Goal: Transaction & Acquisition: Purchase product/service

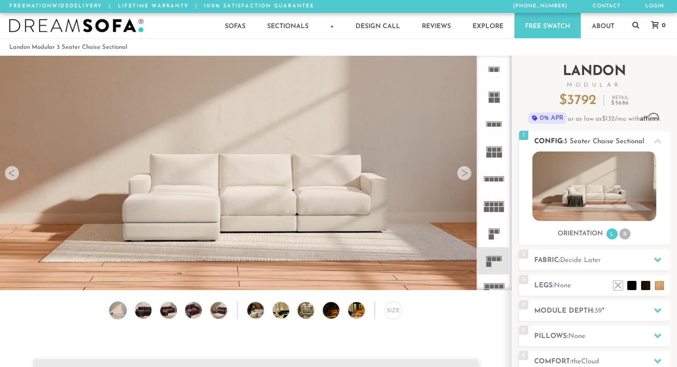
click at [623, 234] on li "R" at bounding box center [624, 233] width 11 height 11
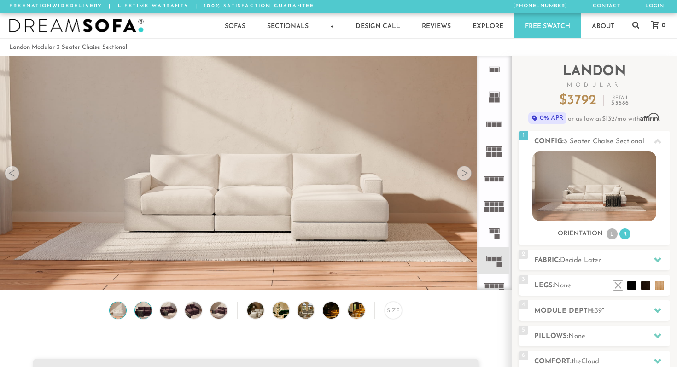
click at [145, 312] on img at bounding box center [143, 310] width 20 height 17
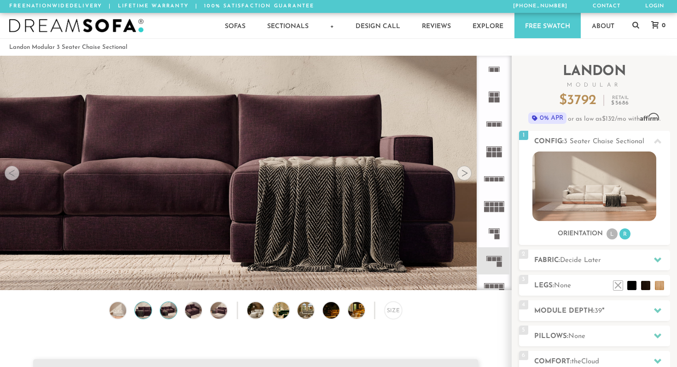
click at [171, 313] on img at bounding box center [168, 310] width 20 height 17
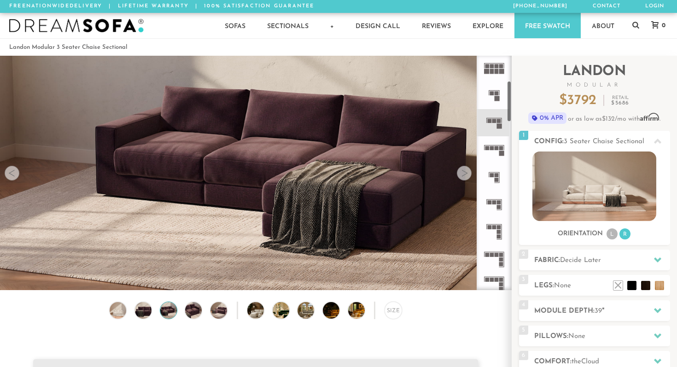
scroll to position [143, 0]
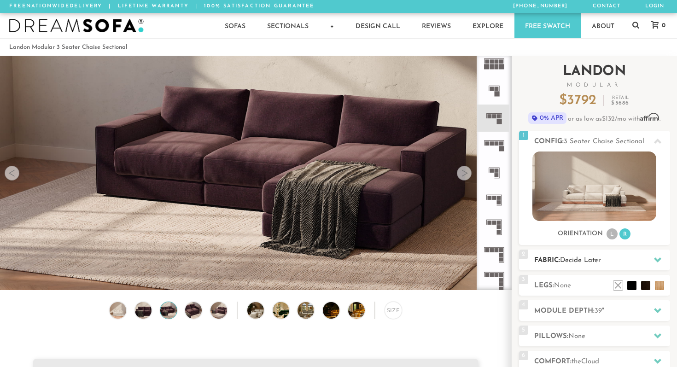
click at [579, 265] on h2 "Fabric: Decide Later" at bounding box center [602, 260] width 136 height 11
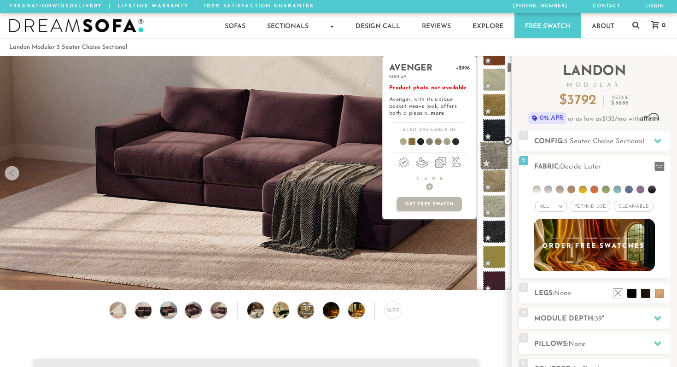
scroll to position [146, 0]
click at [500, 151] on span at bounding box center [494, 154] width 29 height 29
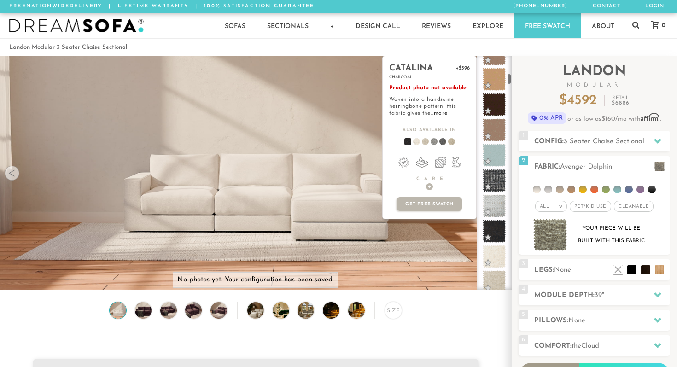
scroll to position [424, 0]
click at [489, 177] on span at bounding box center [494, 179] width 29 height 29
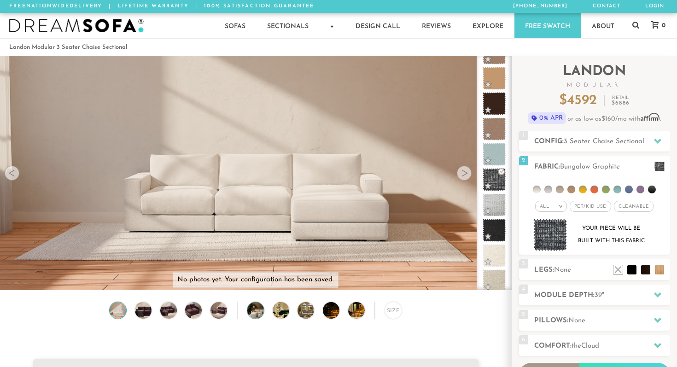
click at [254, 315] on img at bounding box center [261, 310] width 29 height 17
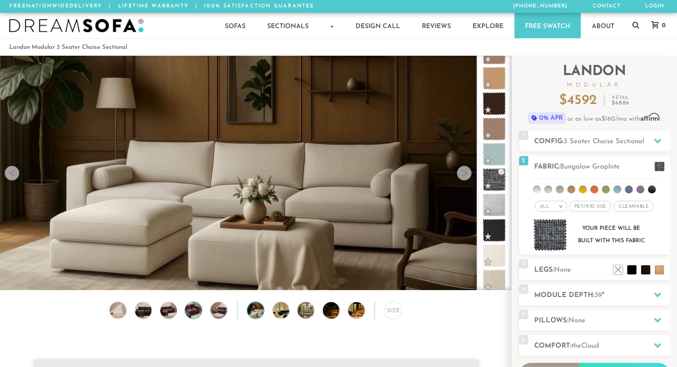
click at [201, 312] on img at bounding box center [194, 310] width 20 height 17
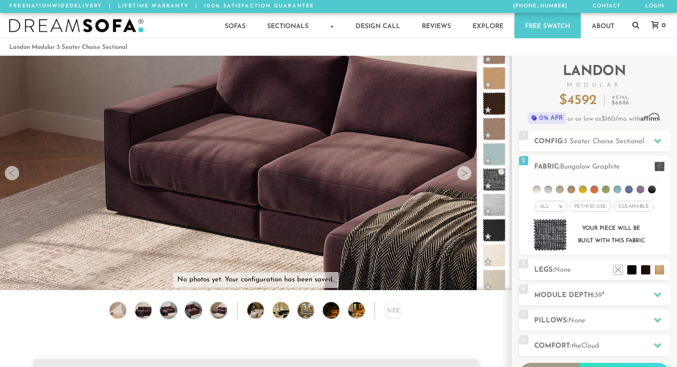
click at [174, 313] on img at bounding box center [168, 310] width 20 height 17
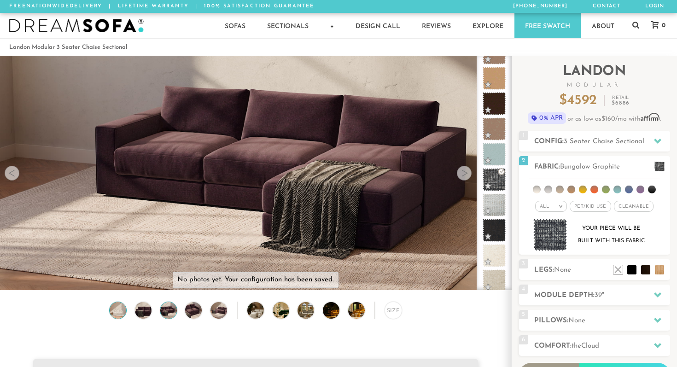
click at [114, 315] on img at bounding box center [118, 310] width 20 height 17
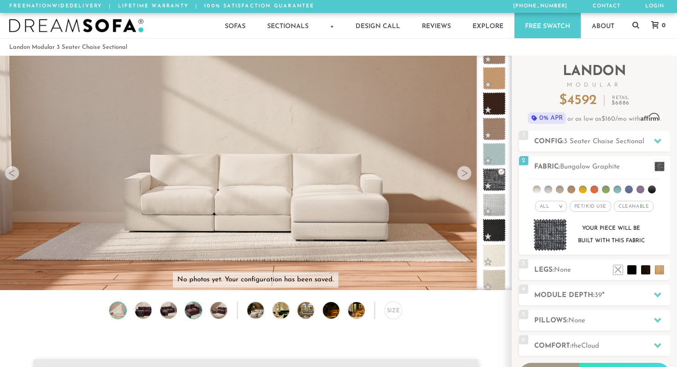
click at [192, 310] on img at bounding box center [194, 310] width 20 height 17
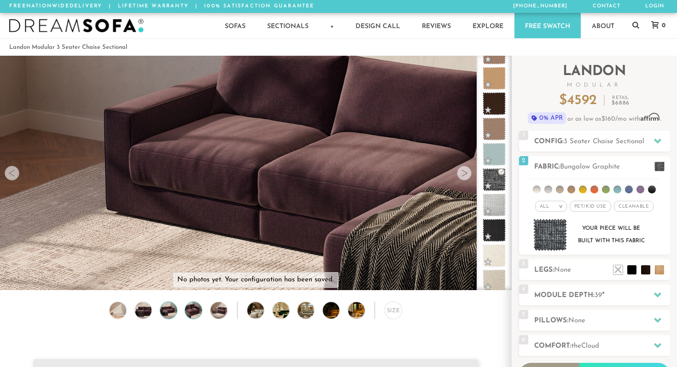
click at [172, 312] on img at bounding box center [168, 310] width 20 height 17
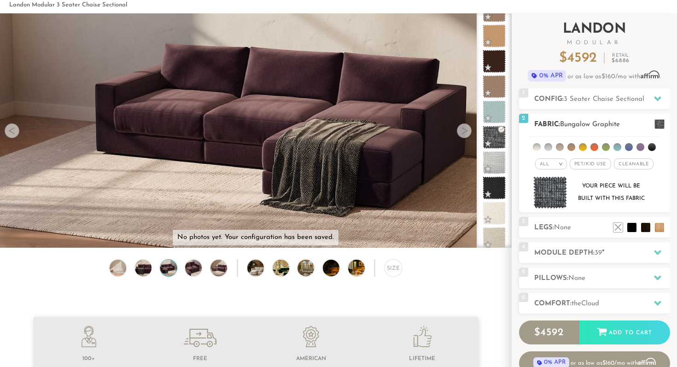
scroll to position [44, 0]
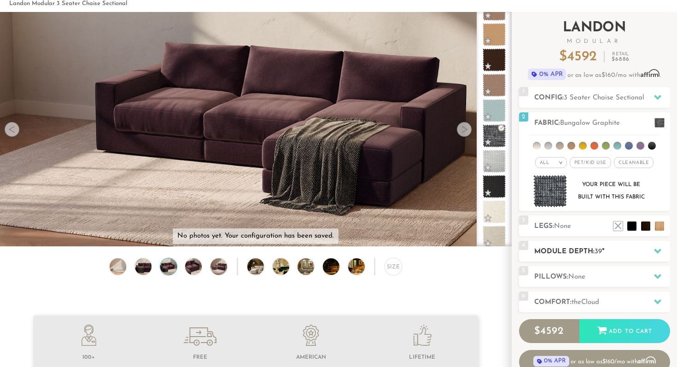
click at [657, 251] on icon at bounding box center [657, 251] width 7 height 5
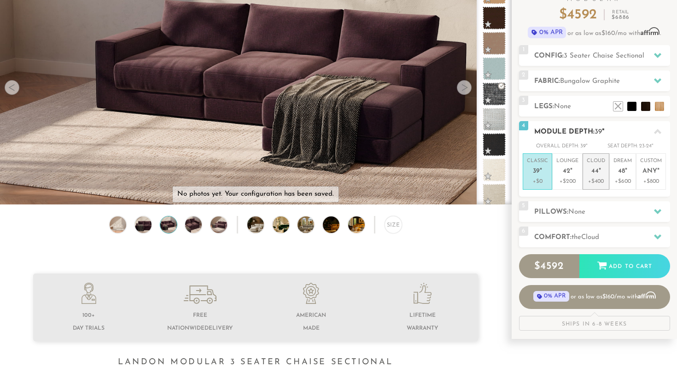
scroll to position [88, 0]
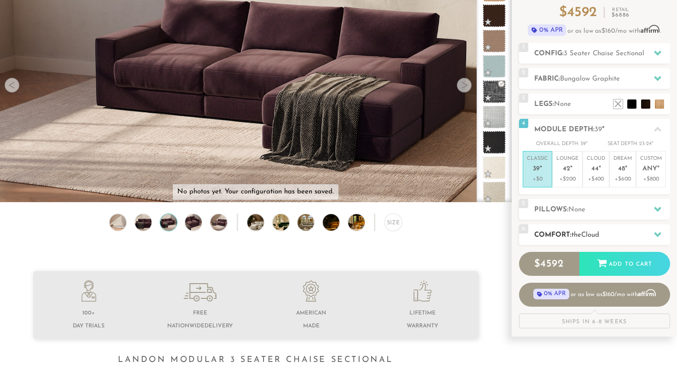
click at [608, 234] on h2 "Comfort: the Cloud" at bounding box center [602, 235] width 136 height 11
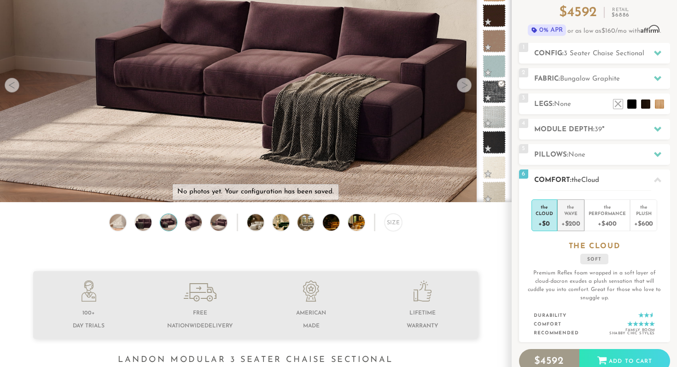
click at [573, 219] on div "+$200" at bounding box center [570, 222] width 19 height 13
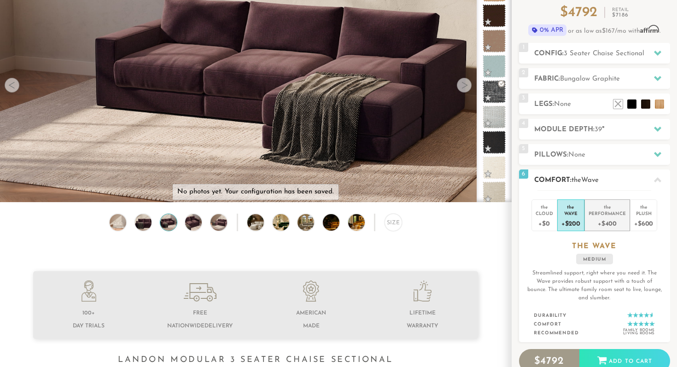
click at [600, 215] on div "Performance" at bounding box center [606, 213] width 37 height 6
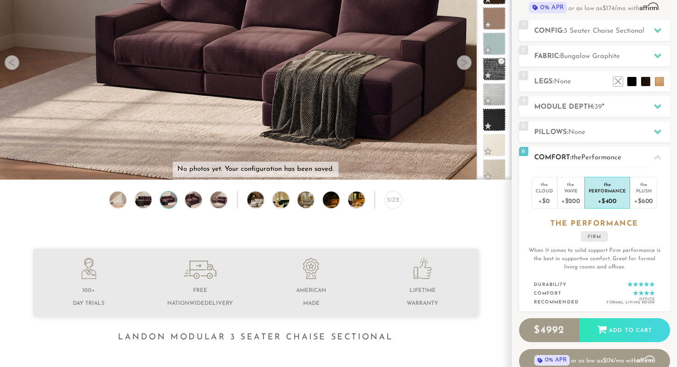
scroll to position [113, 0]
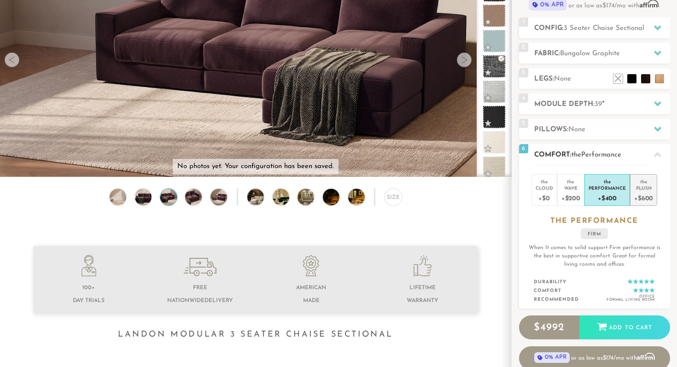
click at [645, 189] on div "Plush" at bounding box center [643, 188] width 19 height 6
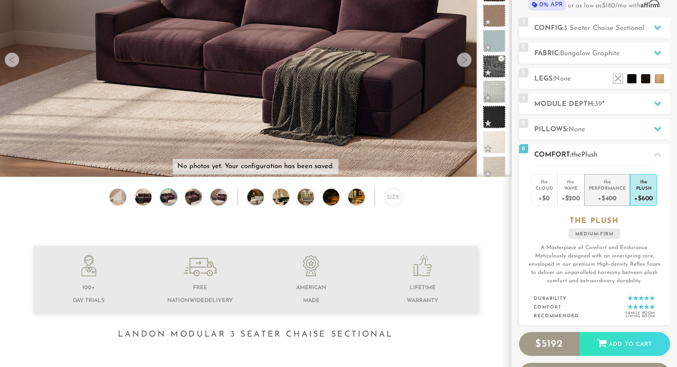
click at [610, 192] on div "+$400" at bounding box center [606, 197] width 37 height 13
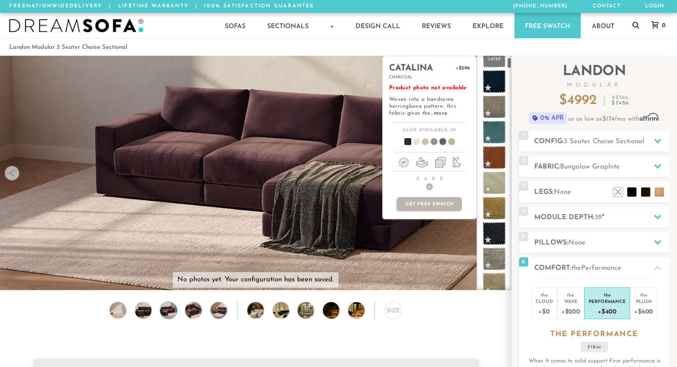
scroll to position [0, 0]
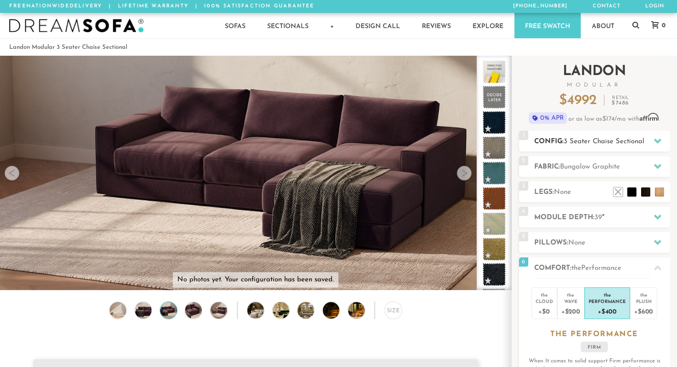
click at [659, 140] on icon at bounding box center [657, 141] width 7 height 5
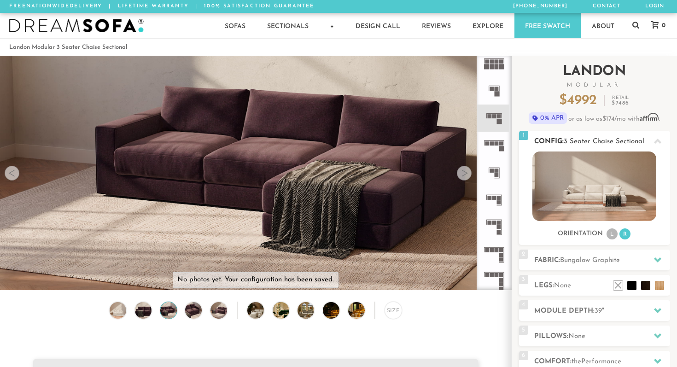
click at [659, 140] on icon at bounding box center [657, 141] width 7 height 7
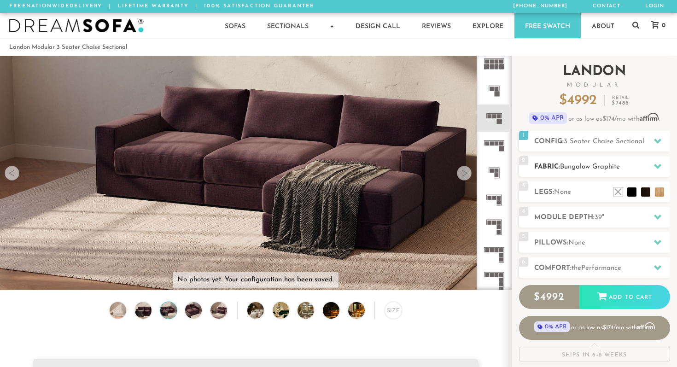
click at [656, 163] on icon at bounding box center [657, 166] width 7 height 7
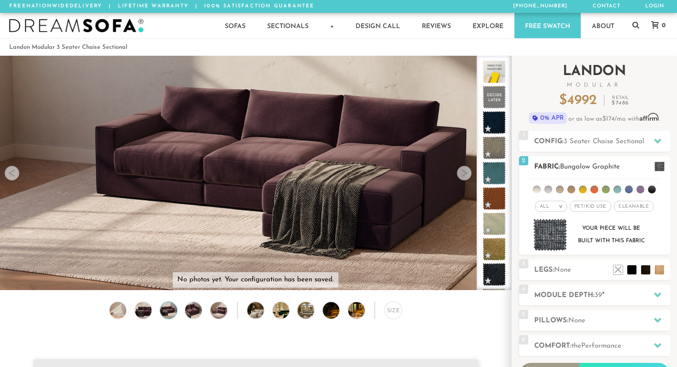
click at [658, 167] on span at bounding box center [659, 167] width 10 height 10
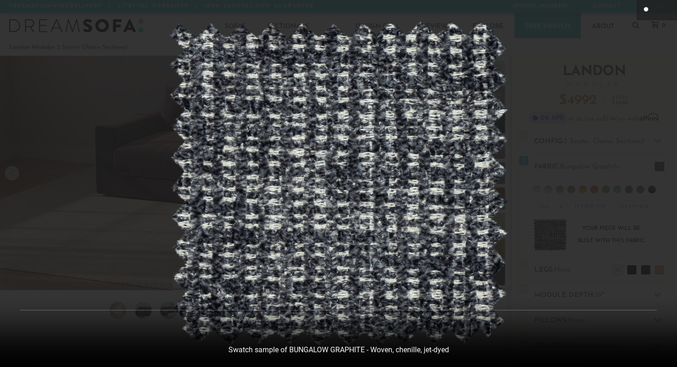
click at [645, 14] on icon at bounding box center [646, 10] width 11 height 11
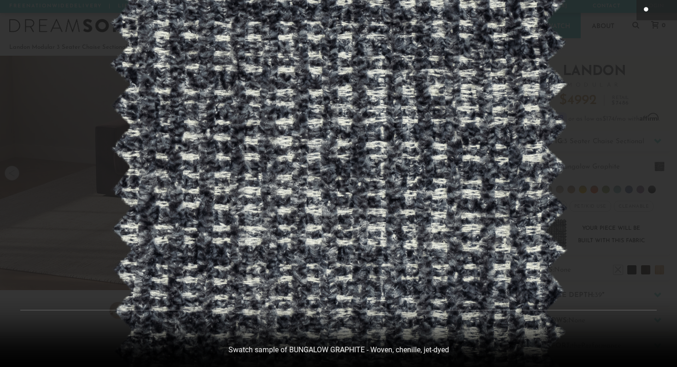
click at [645, 14] on icon at bounding box center [646, 10] width 11 height 11
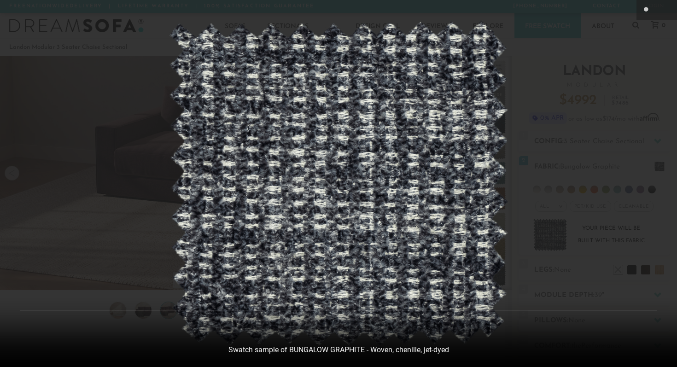
click at [666, 11] on icon at bounding box center [666, 10] width 11 height 11
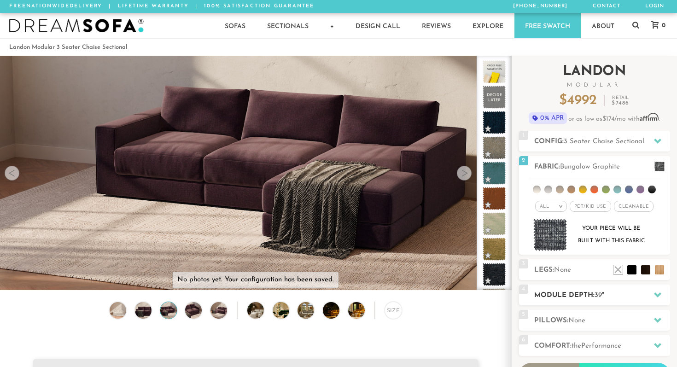
click at [657, 297] on icon at bounding box center [657, 294] width 7 height 7
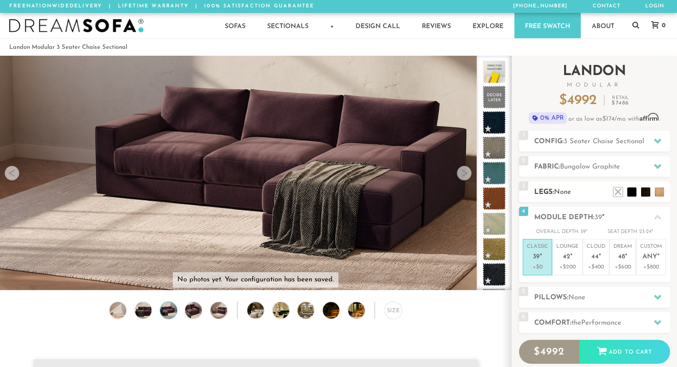
click at [590, 193] on h2 "Legs: None" at bounding box center [602, 192] width 136 height 11
click at [633, 191] on li at bounding box center [617, 178] width 37 height 37
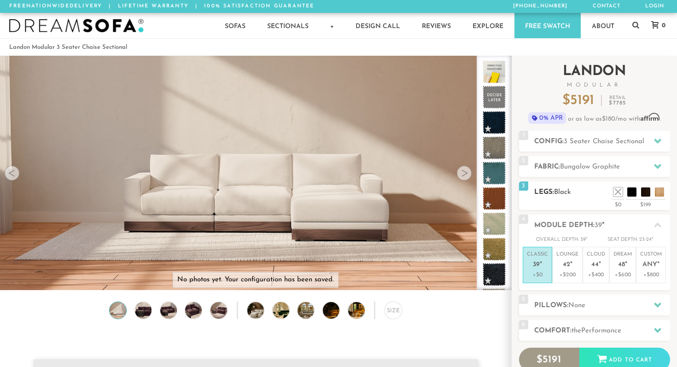
click at [616, 196] on h2 "Legs: Black" at bounding box center [602, 192] width 136 height 11
click at [617, 192] on li at bounding box center [604, 178] width 37 height 37
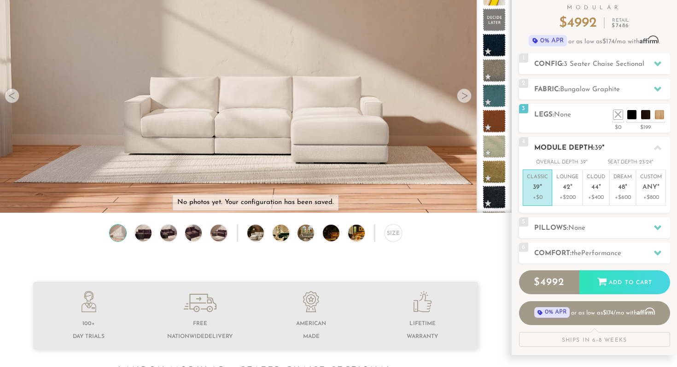
scroll to position [79, 0]
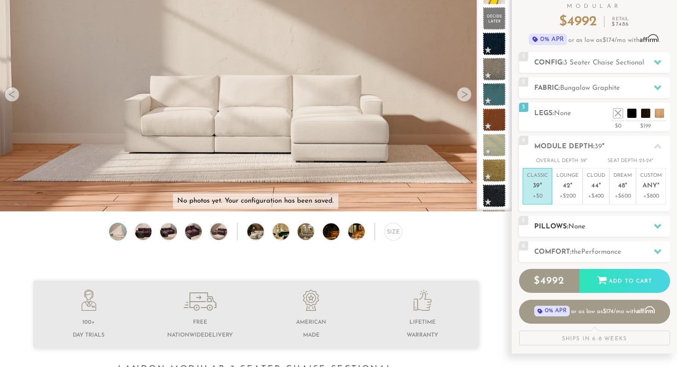
click at [657, 227] on icon at bounding box center [657, 225] width 7 height 7
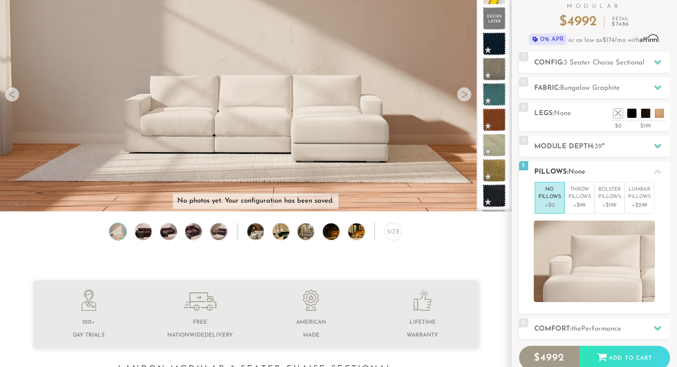
click at [657, 172] on icon at bounding box center [657, 171] width 7 height 5
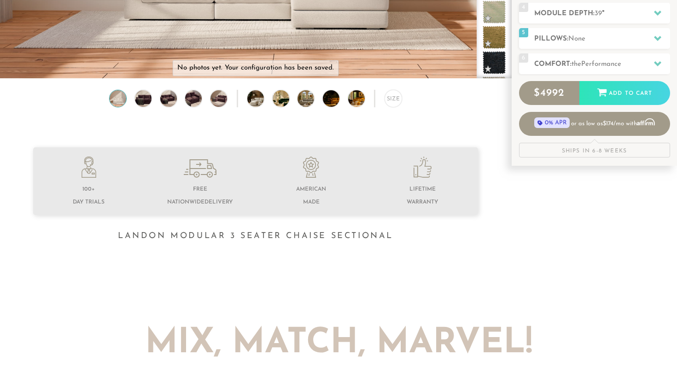
scroll to position [208, 0]
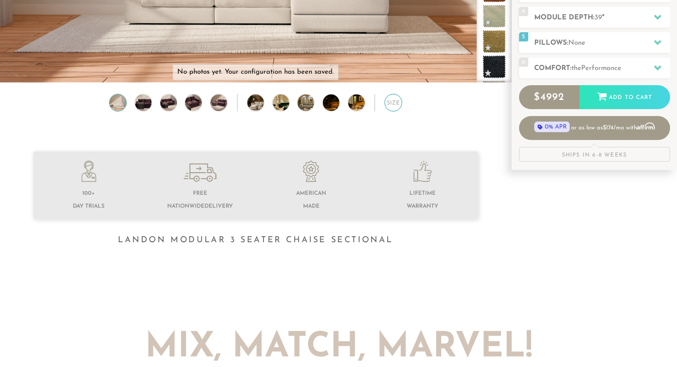
click at [391, 102] on div "Size" at bounding box center [392, 102] width 17 height 17
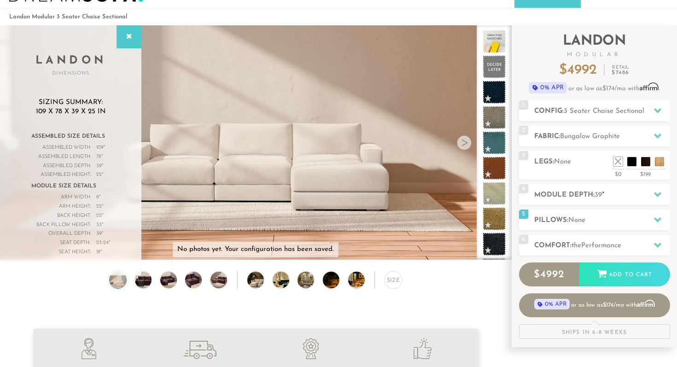
scroll to position [29, 0]
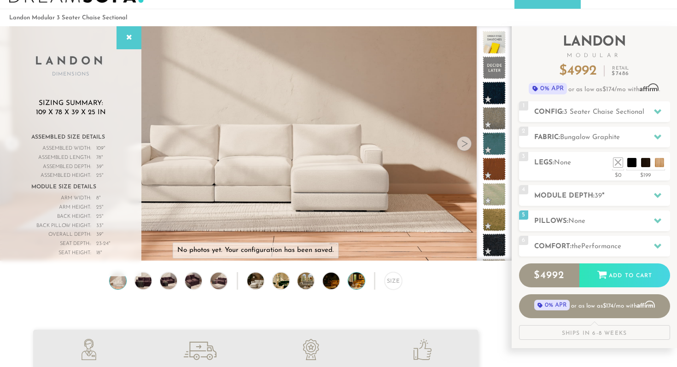
click at [360, 280] on img at bounding box center [362, 281] width 29 height 17
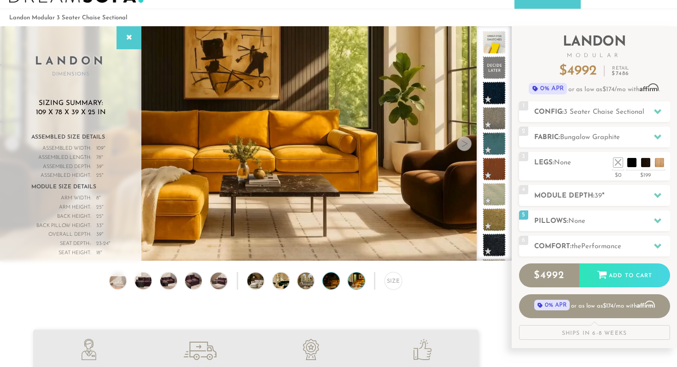
click at [328, 280] on img at bounding box center [337, 281] width 29 height 17
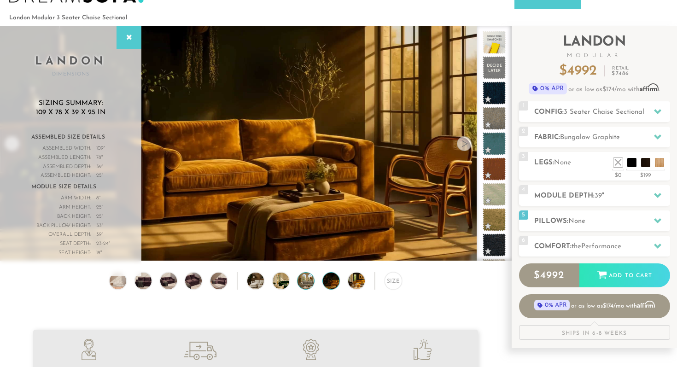
click at [304, 280] on img at bounding box center [311, 281] width 29 height 17
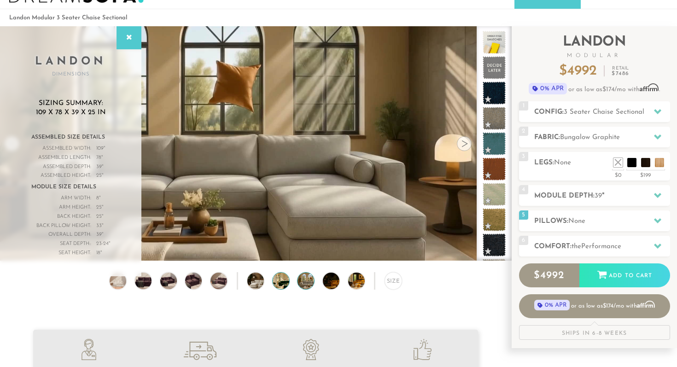
click at [280, 282] on img at bounding box center [287, 281] width 29 height 17
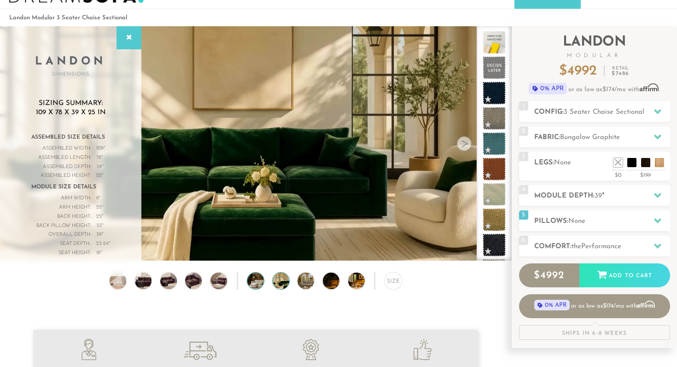
click at [259, 280] on img at bounding box center [261, 281] width 29 height 17
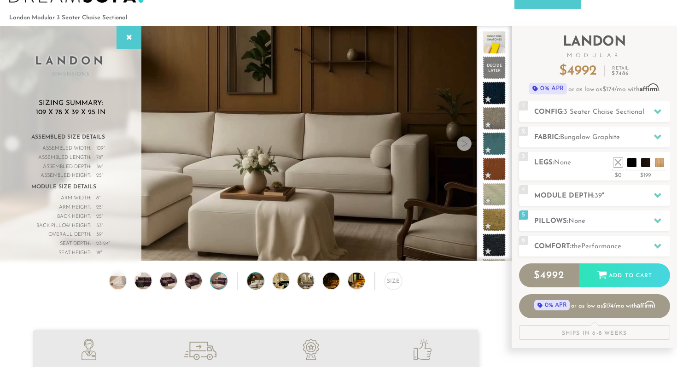
click at [221, 281] on img at bounding box center [219, 281] width 20 height 17
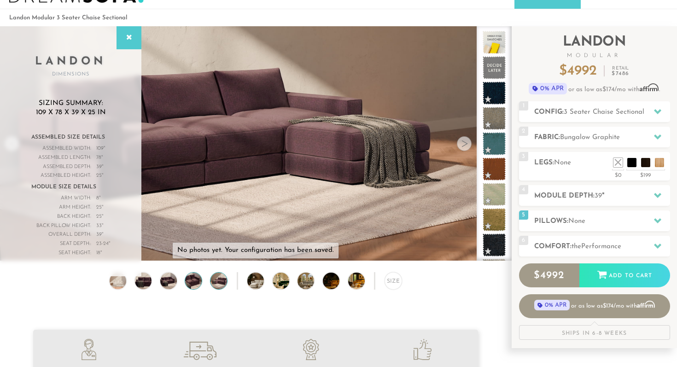
click at [198, 281] on img at bounding box center [194, 281] width 20 height 17
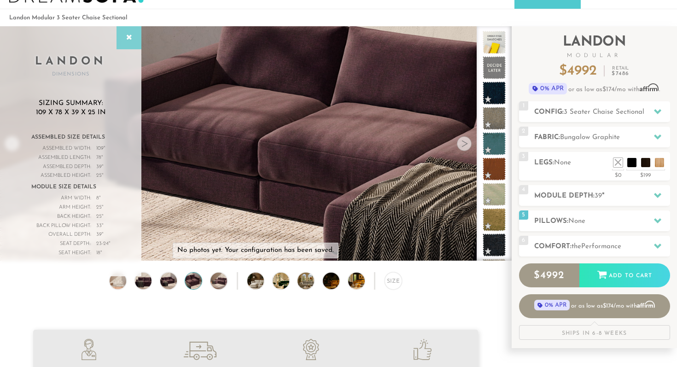
click at [123, 33] on div at bounding box center [128, 37] width 25 height 23
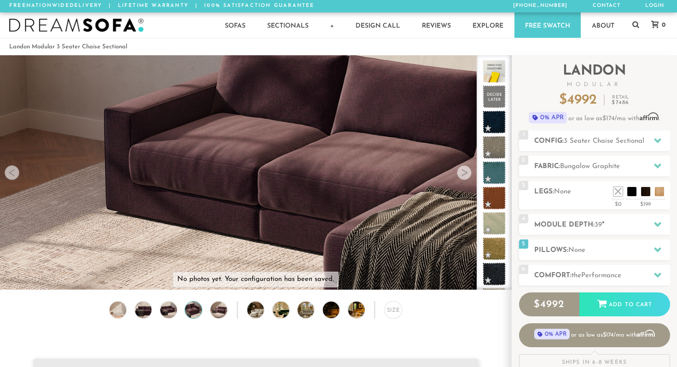
scroll to position [0, 0]
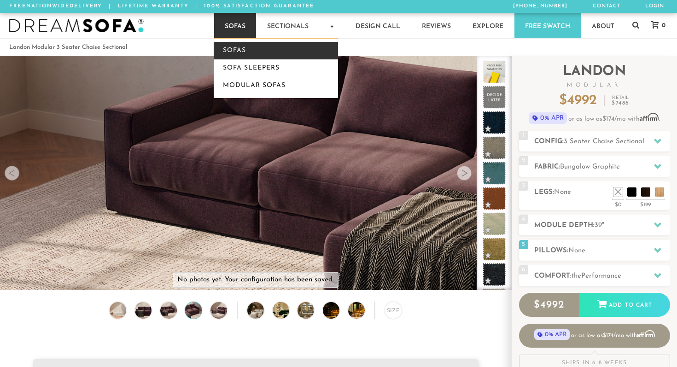
click at [239, 54] on link "Sofas" at bounding box center [276, 50] width 124 height 17
